Goal: Transaction & Acquisition: Purchase product/service

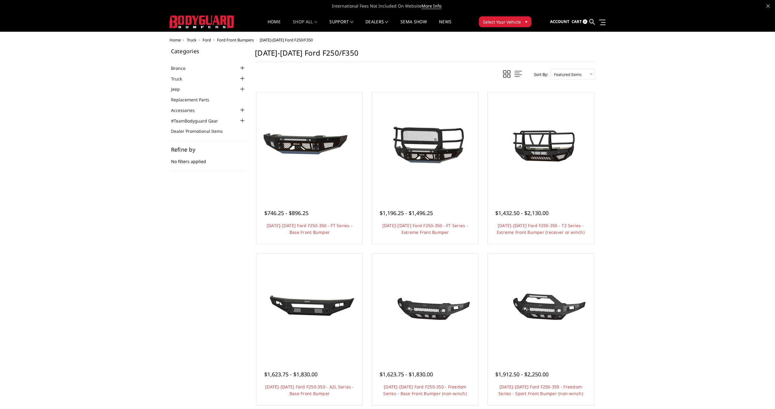
click at [581, 21] on span "Cart" at bounding box center [577, 21] width 10 height 5
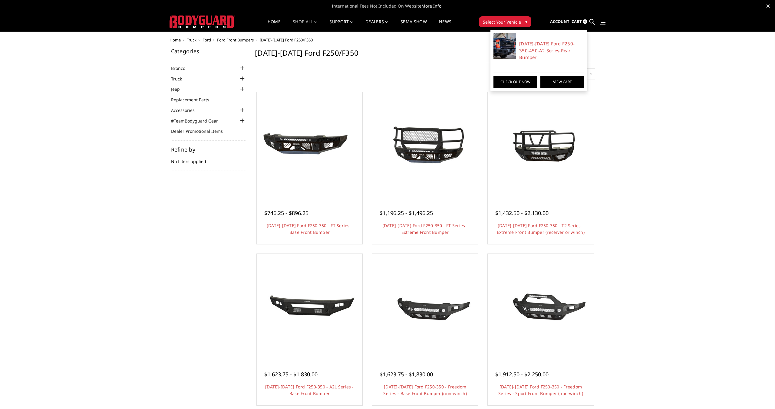
click at [571, 76] on link "View Cart" at bounding box center [562, 82] width 44 height 12
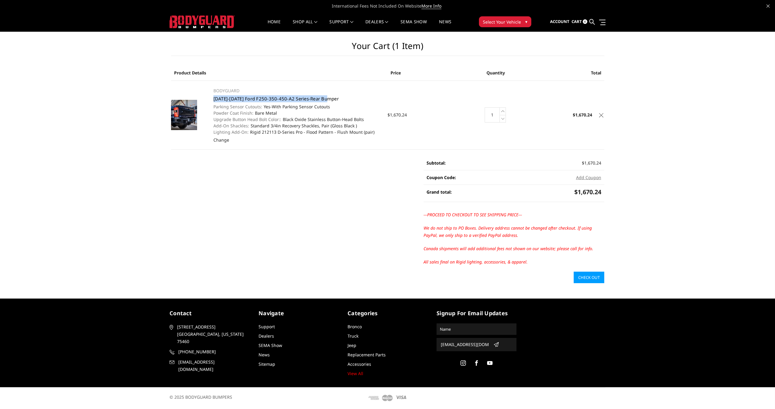
drag, startPoint x: 207, startPoint y: 97, endPoint x: 330, endPoint y: 98, distance: 122.6
click at [330, 99] on td "BODYGUARD 2023-2025 Ford F250-350-450-A2 Series-Rear Bumper Parking Sensor Cuto…" at bounding box center [297, 115] width 180 height 69
copy link "[DATE]-[DATE] Ford F250-350-450-A2 Series-Rear Bumper"
click at [589, 280] on link "Check out" at bounding box center [589, 278] width 31 height 12
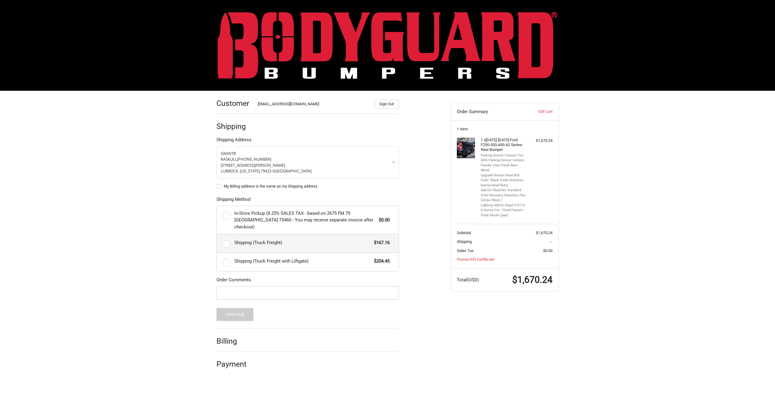
click at [227, 237] on label "Shipping (Truck Freight) $167.16" at bounding box center [308, 244] width 182 height 18
click at [217, 235] on input "Shipping (Truck Freight) $167.16" at bounding box center [217, 235] width 0 height 0
radio input "true"
click at [236, 286] on input "Order Comments" at bounding box center [307, 293] width 183 height 14
type input "12893GB"
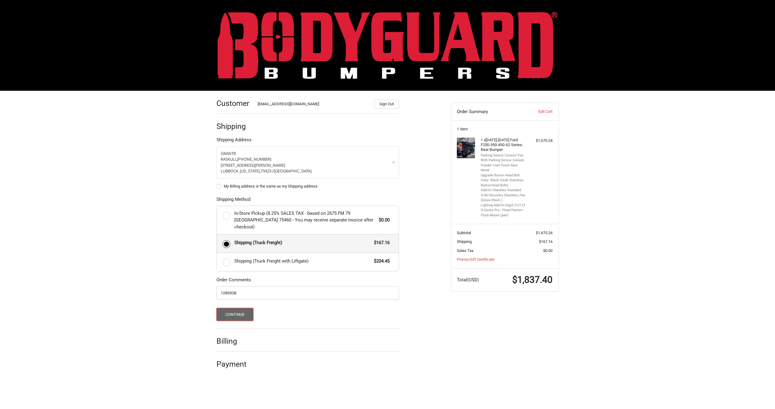
click at [233, 308] on button "Continue" at bounding box center [234, 314] width 37 height 13
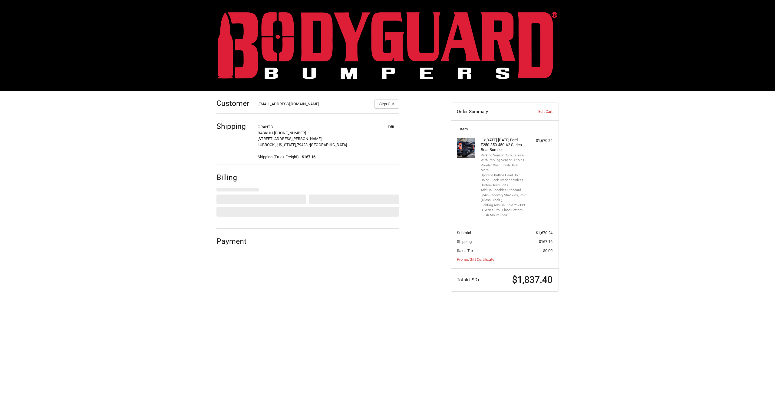
select select "US"
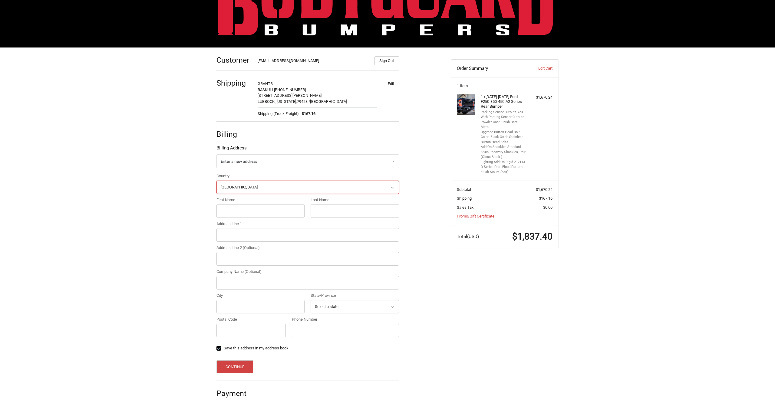
scroll to position [44, 0]
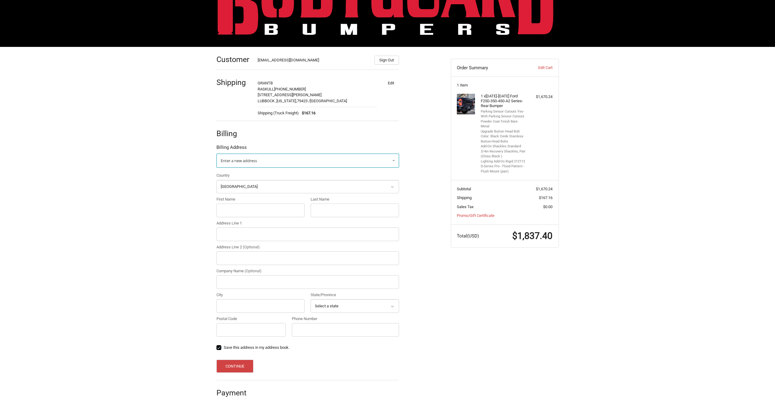
click at [393, 161] on link "Enter a new address" at bounding box center [307, 161] width 183 height 14
click at [289, 183] on p "Teague Elias" at bounding box center [308, 186] width 170 height 6
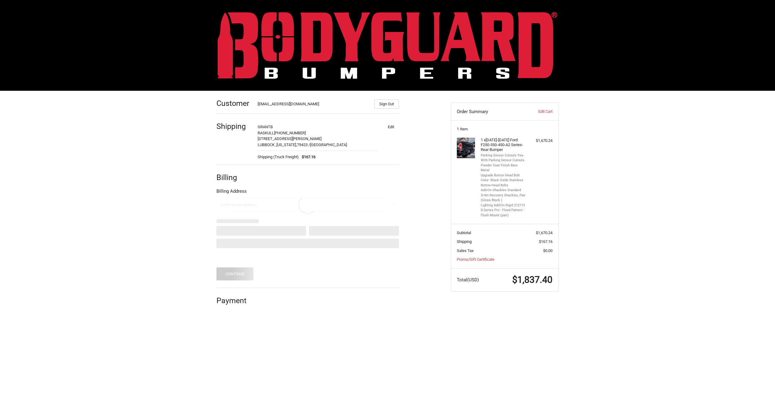
scroll to position [0, 0]
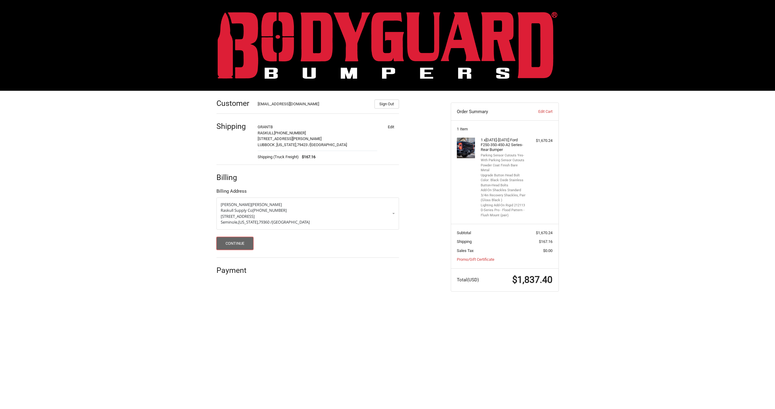
click at [229, 242] on button "Continue" at bounding box center [234, 243] width 37 height 13
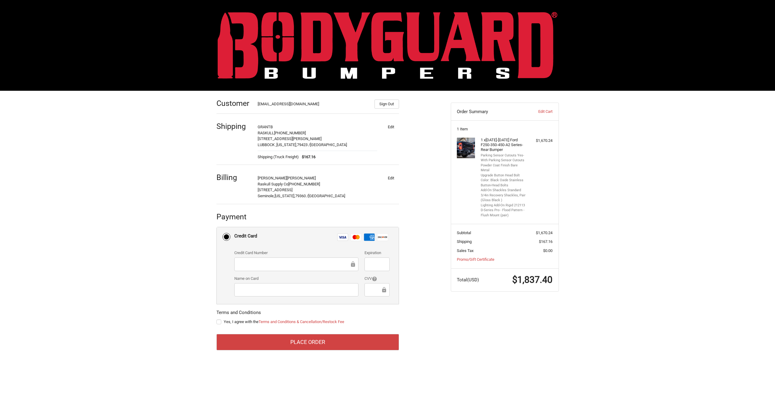
click at [203, 271] on div "Customer purchasing@raskullsupplyco.com Sign Out Shipping GRANT B RASKULL 806-3…" at bounding box center [387, 227] width 775 height 273
click at [404, 310] on ol "Customer purchasing@raskullsupplyco.com Sign Out Shipping GRANT B RASKULL 806-3…" at bounding box center [319, 221] width 206 height 260
click at [219, 322] on label "Yes, I agree with the Terms and Conditions & Cancellation/Restock Fee" at bounding box center [307, 322] width 183 height 5
click at [217, 319] on input "Yes, I agree with the Terms and Conditions & Cancellation/Restock Fee" at bounding box center [216, 319] width 0 height 0
checkbox input "true"
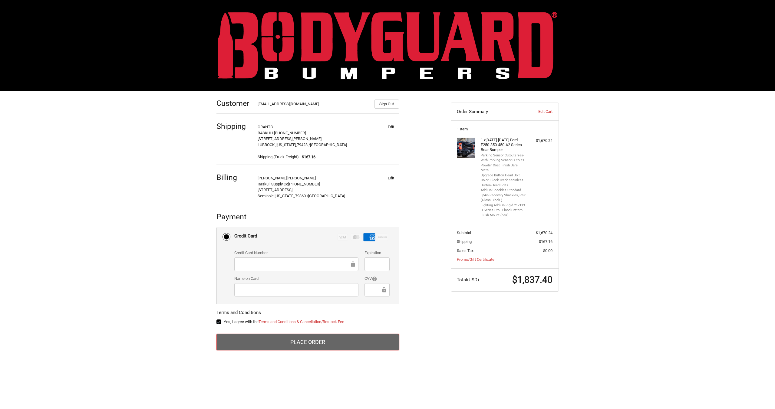
click at [284, 338] on button "Place Order" at bounding box center [307, 342] width 183 height 16
